Goal: Task Accomplishment & Management: Complete application form

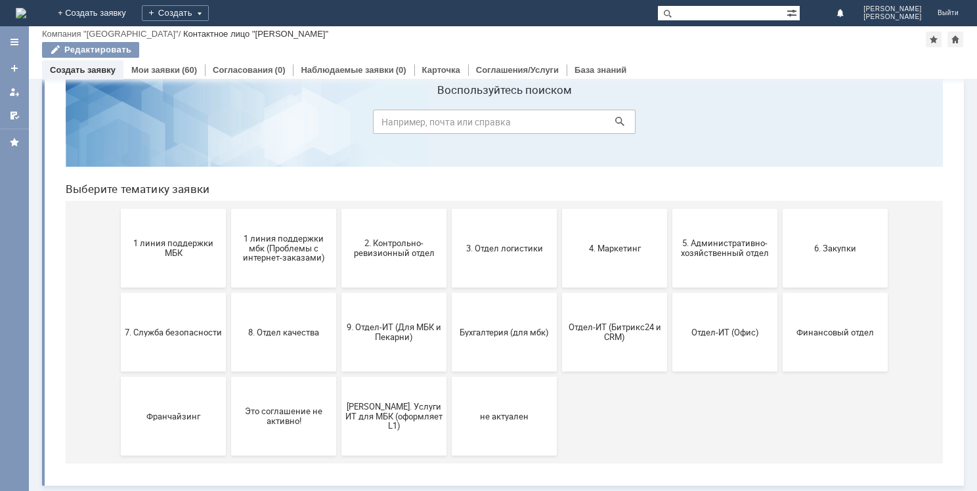
scroll to position [43, 0]
click at [383, 331] on span "9. Отдел-ИТ (Для МБК и Пекарни)" at bounding box center [393, 332] width 97 height 20
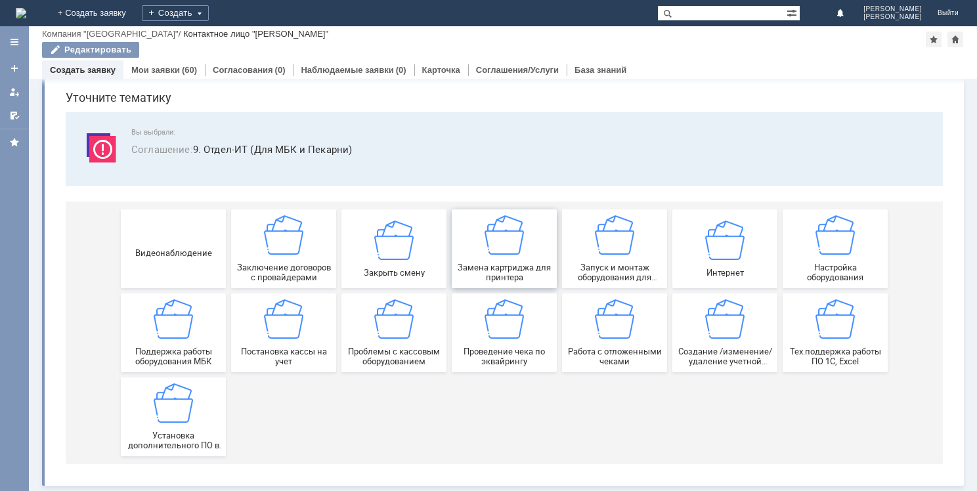
scroll to position [45, 0]
click at [706, 347] on span "Создание /изменение/удаление учетной записи пользователя МБК" at bounding box center [724, 357] width 97 height 20
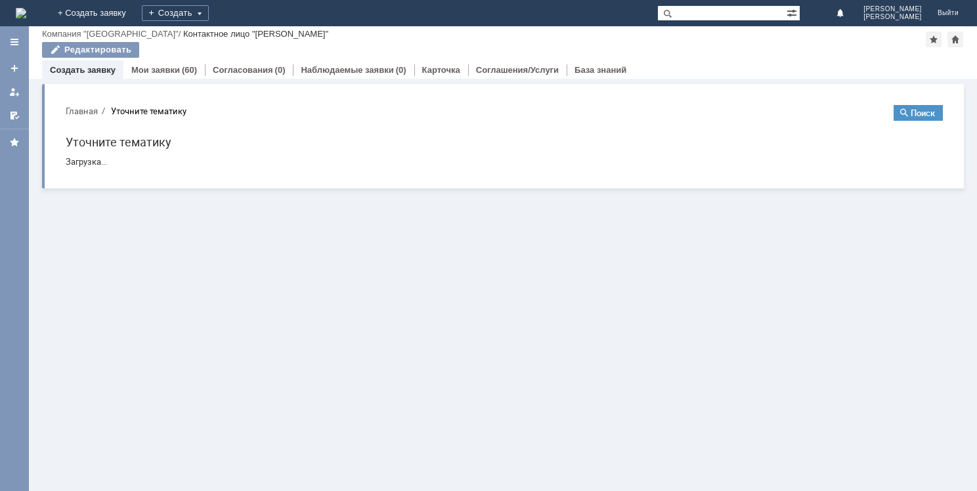
scroll to position [0, 0]
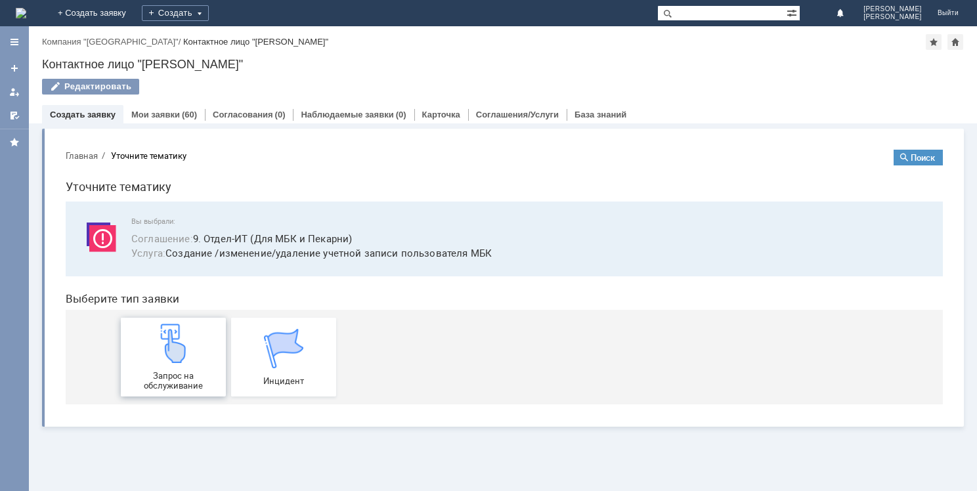
click at [178, 368] on div "Запрос на обслуживание" at bounding box center [173, 357] width 97 height 67
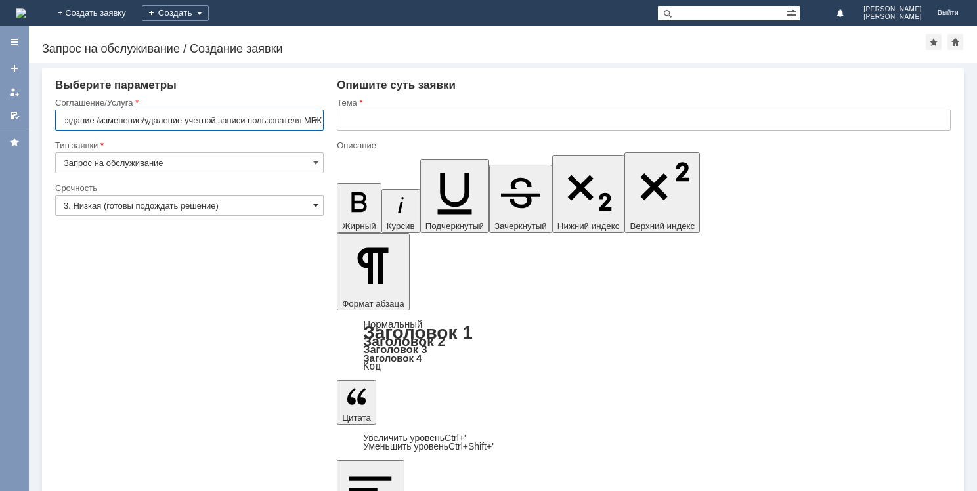
click at [313, 203] on span at bounding box center [315, 205] width 5 height 11
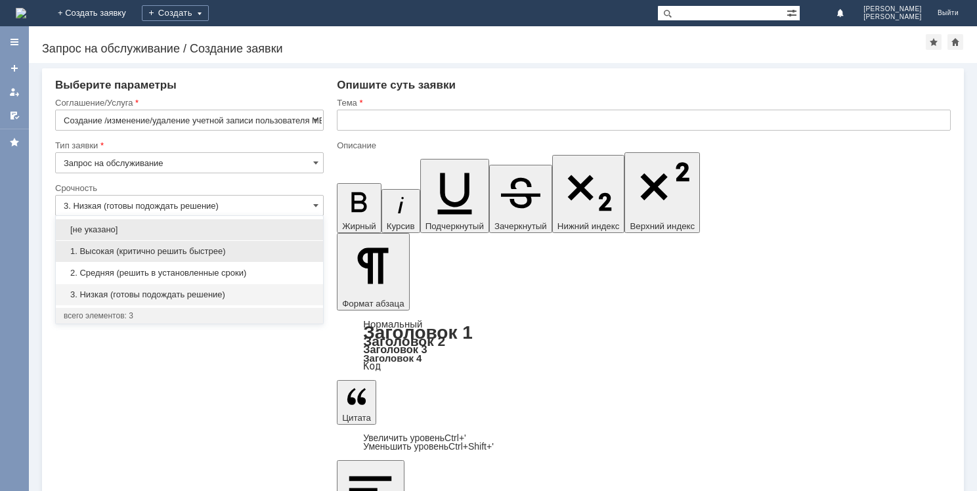
click at [193, 254] on span "1. Высокая (критично решить быстрее)" at bounding box center [189, 251] width 251 height 11
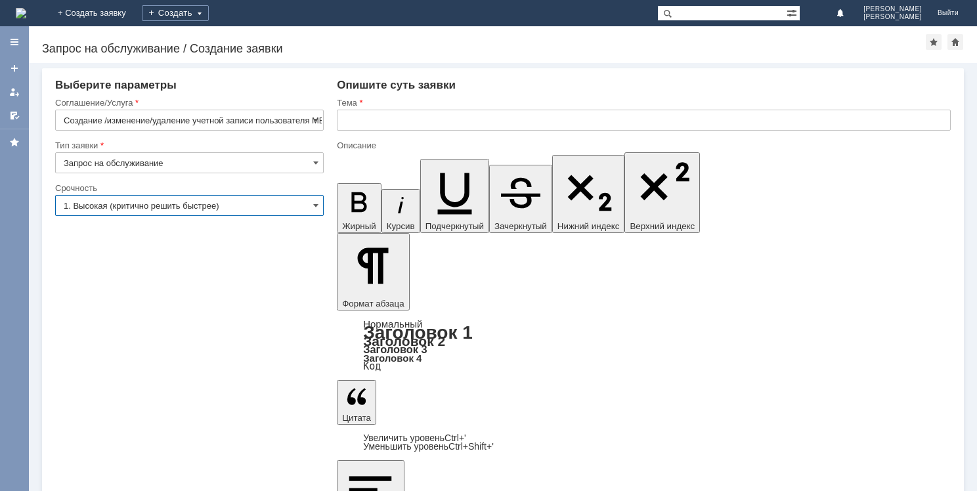
type input "1. Высокая (критично решить быстрее)"
click at [354, 116] on input "text" at bounding box center [644, 120] width 614 height 21
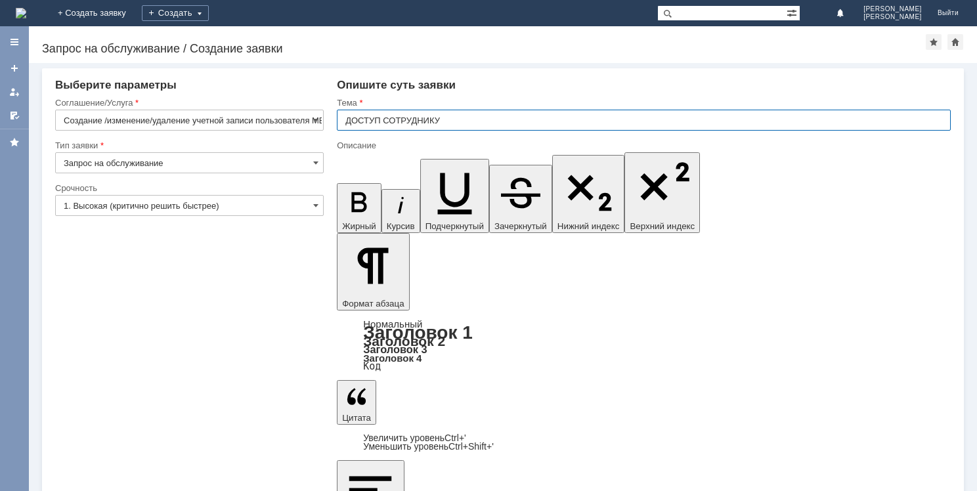
type input "ДОСТУП СОТРУДНИКУ"
